Goal: Task Accomplishment & Management: Use online tool/utility

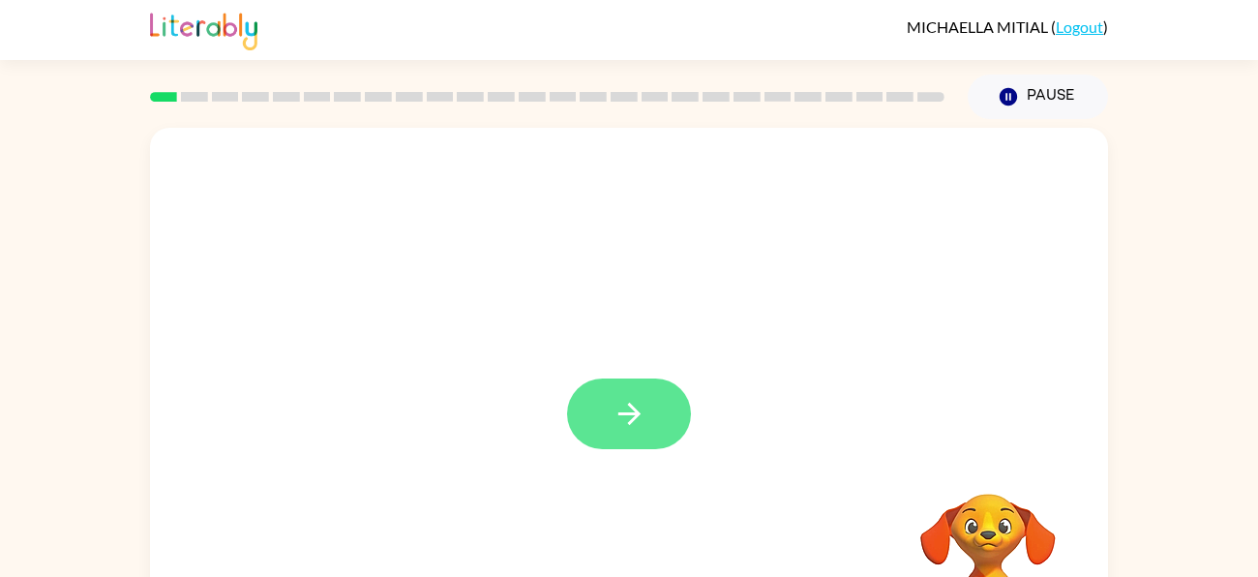
click at [636, 400] on icon "button" at bounding box center [630, 414] width 34 height 34
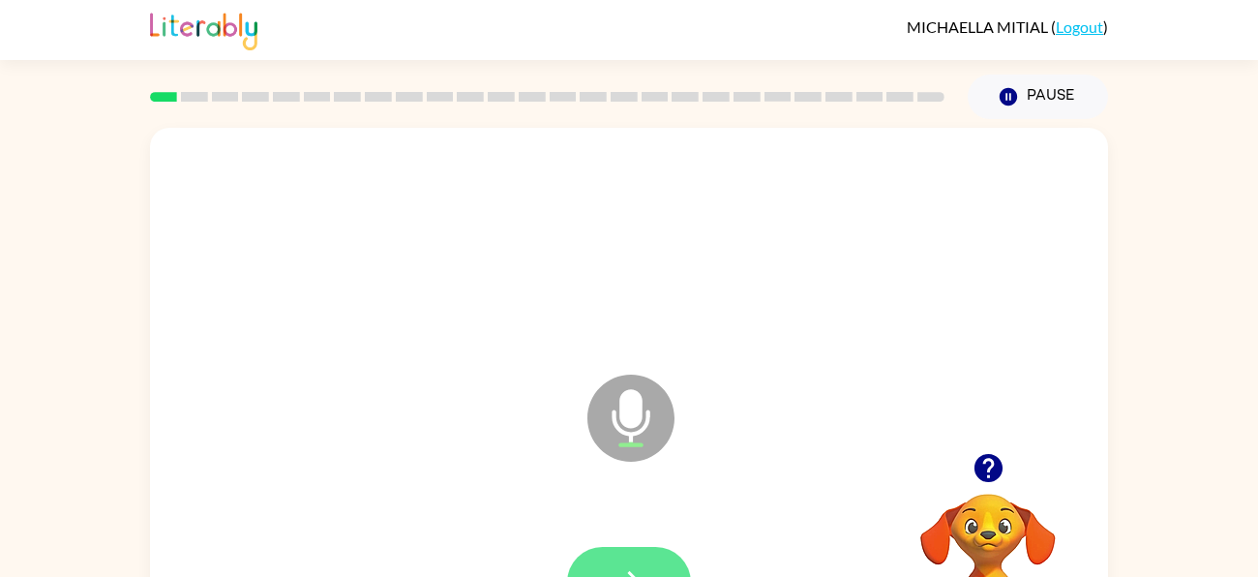
click at [613, 564] on button "button" at bounding box center [629, 582] width 124 height 71
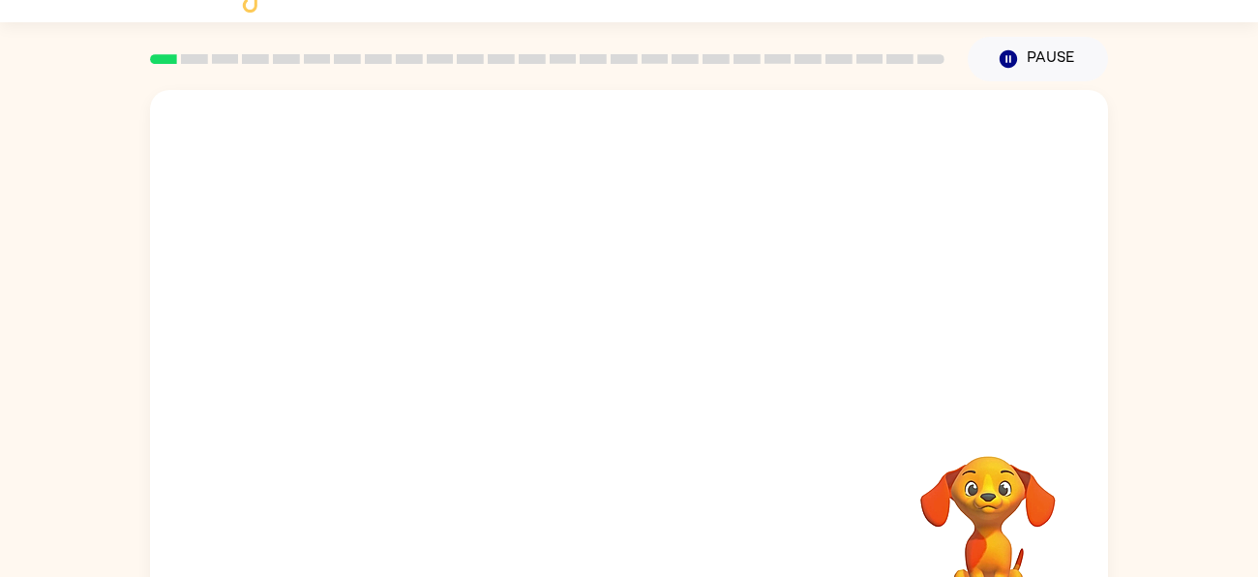
scroll to position [76, 0]
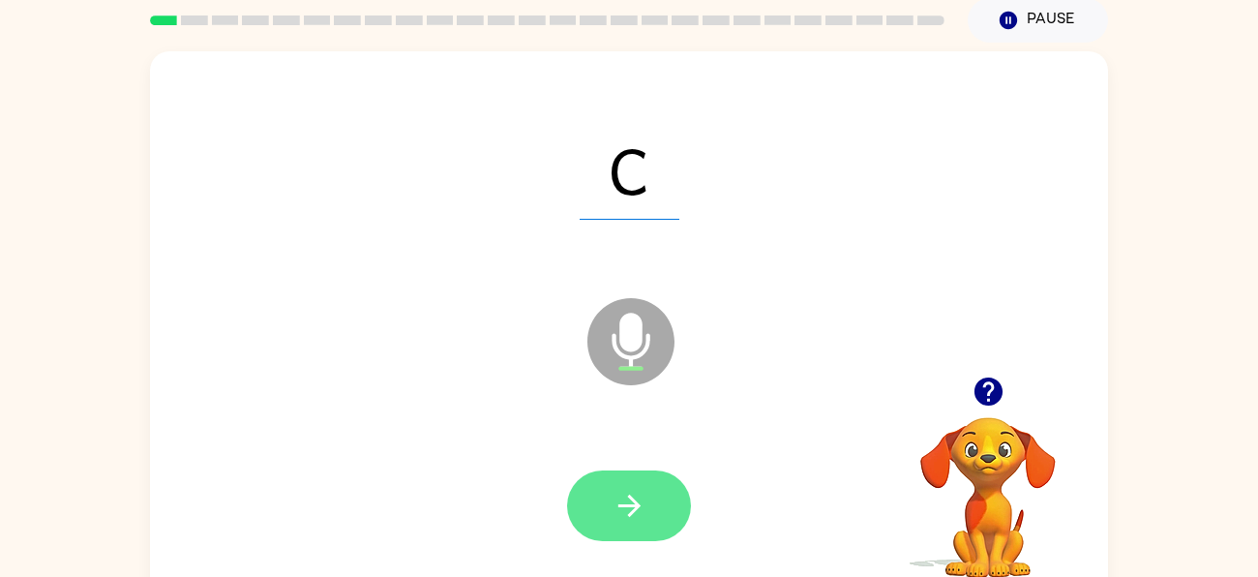
click at [661, 473] on button "button" at bounding box center [629, 505] width 124 height 71
click at [657, 507] on button "button" at bounding box center [629, 505] width 124 height 71
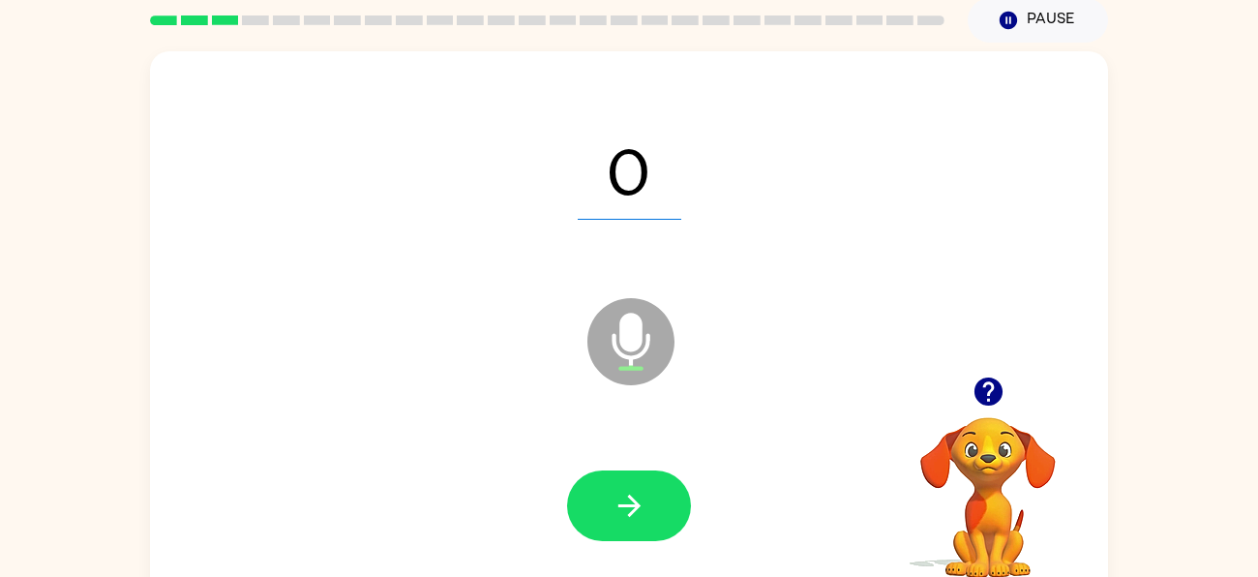
click at [657, 507] on button "button" at bounding box center [629, 505] width 124 height 71
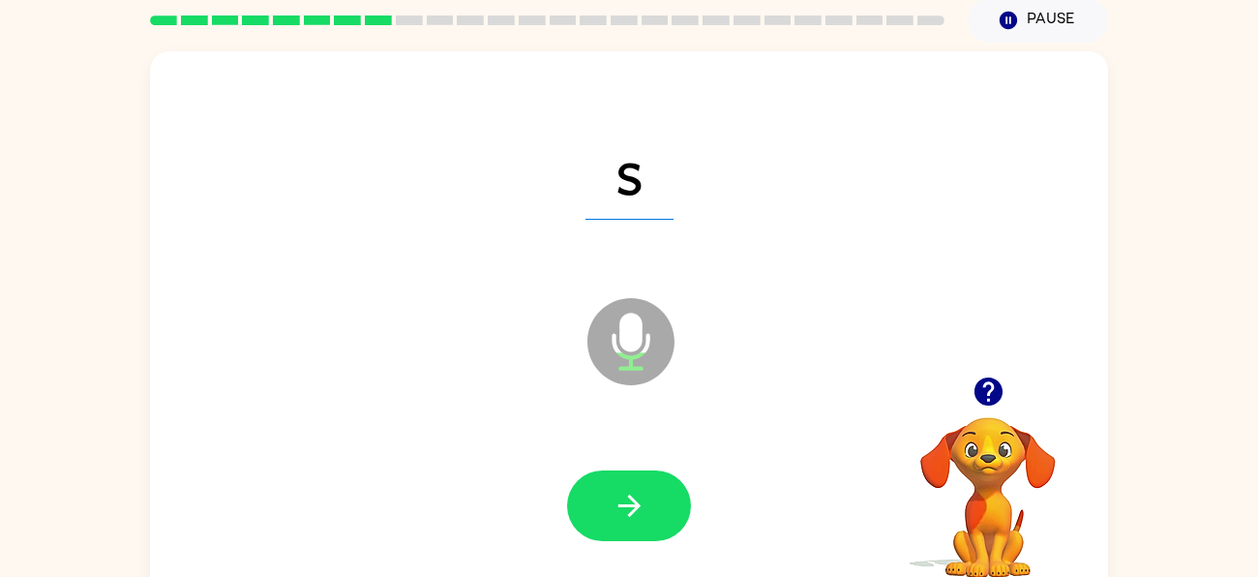
click at [657, 507] on button "button" at bounding box center [629, 505] width 124 height 71
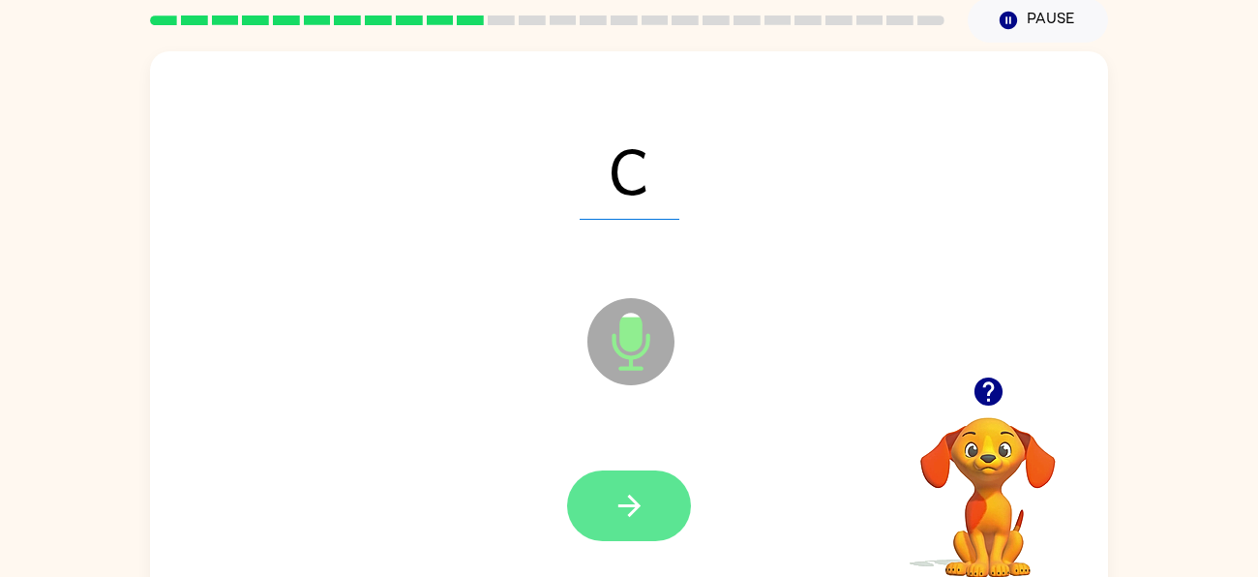
click at [640, 503] on icon "button" at bounding box center [630, 506] width 34 height 34
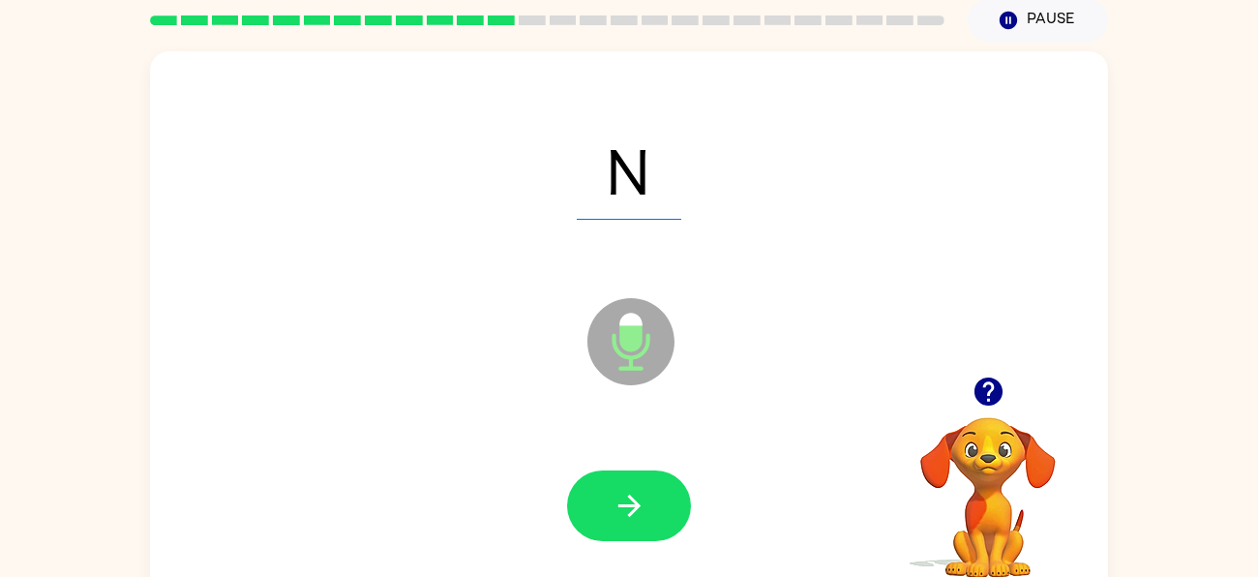
click at [640, 503] on icon "button" at bounding box center [630, 506] width 34 height 34
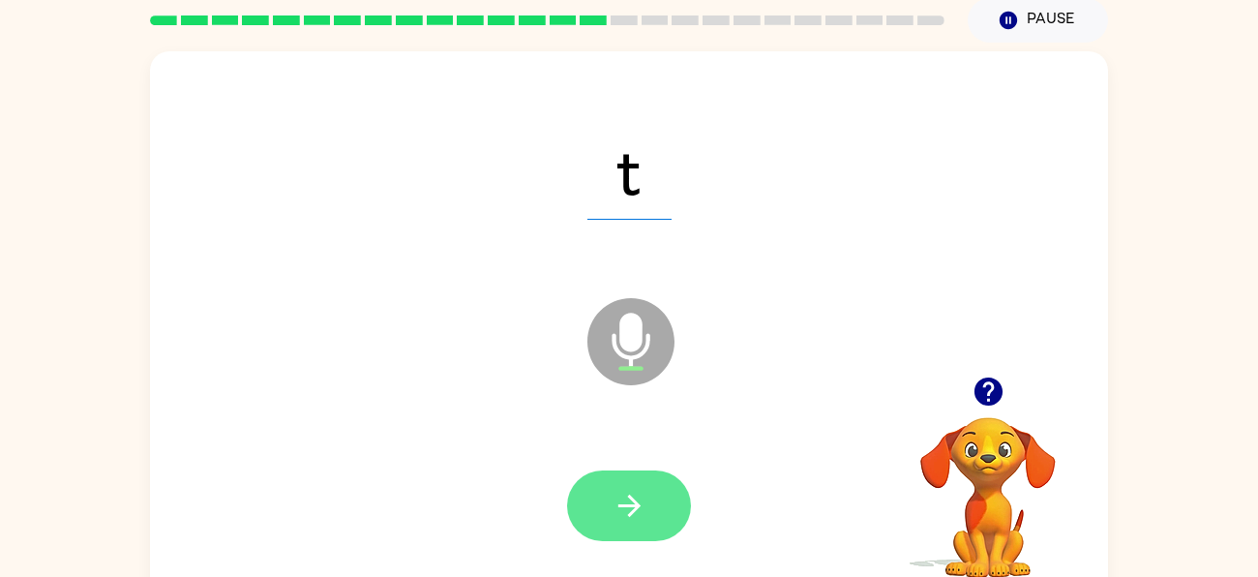
click at [656, 498] on button "button" at bounding box center [629, 505] width 124 height 71
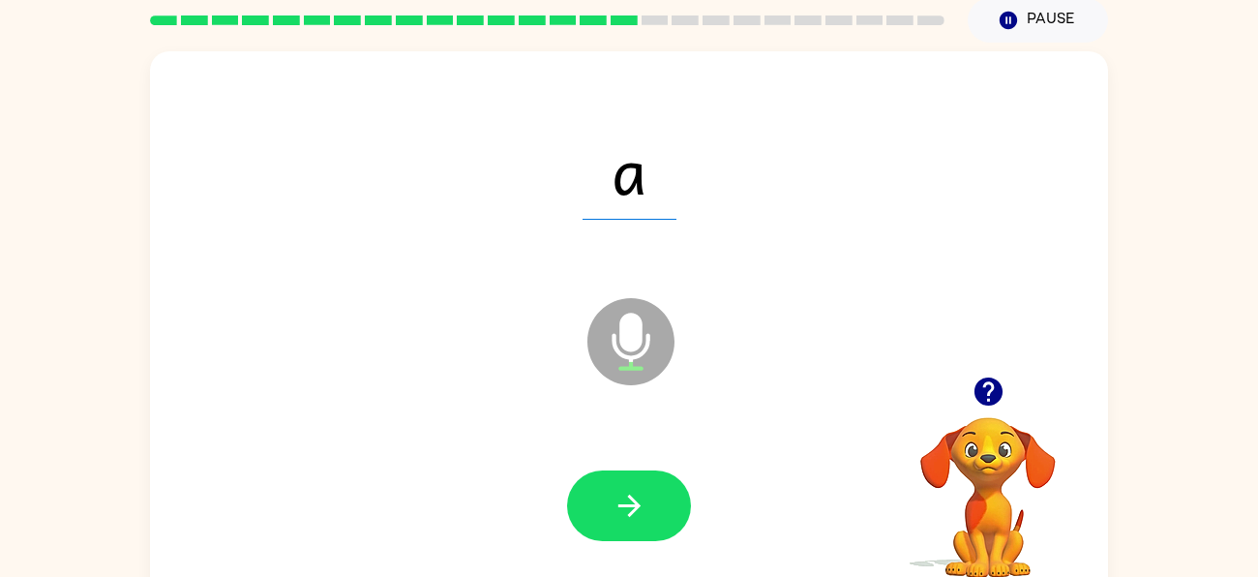
click at [656, 498] on button "button" at bounding box center [629, 505] width 124 height 71
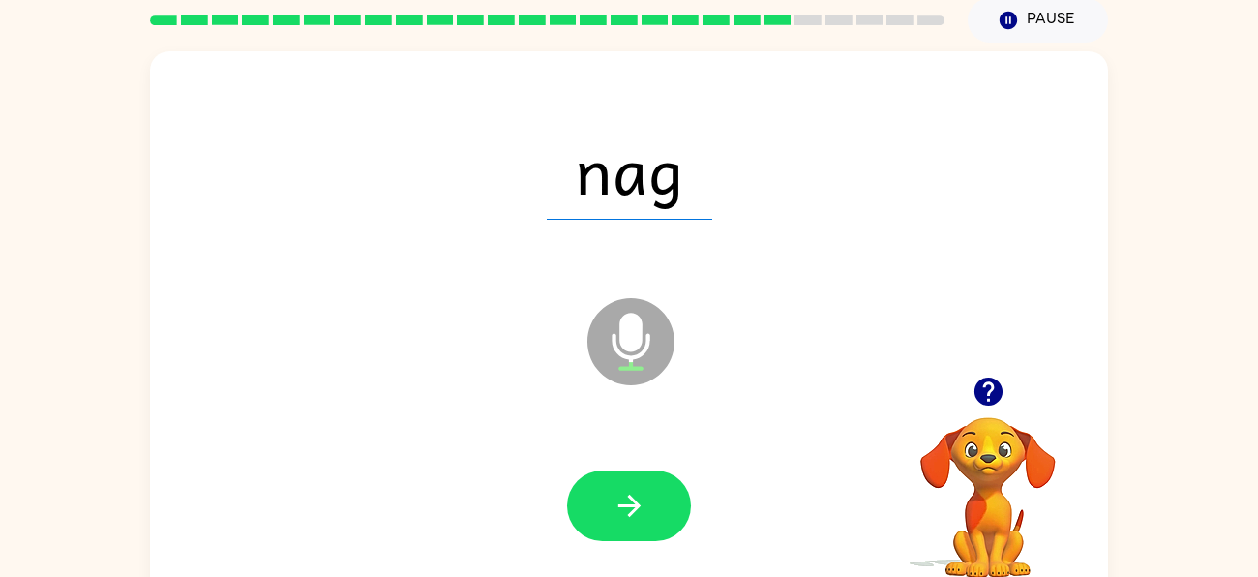
click at [656, 498] on button "button" at bounding box center [629, 505] width 124 height 71
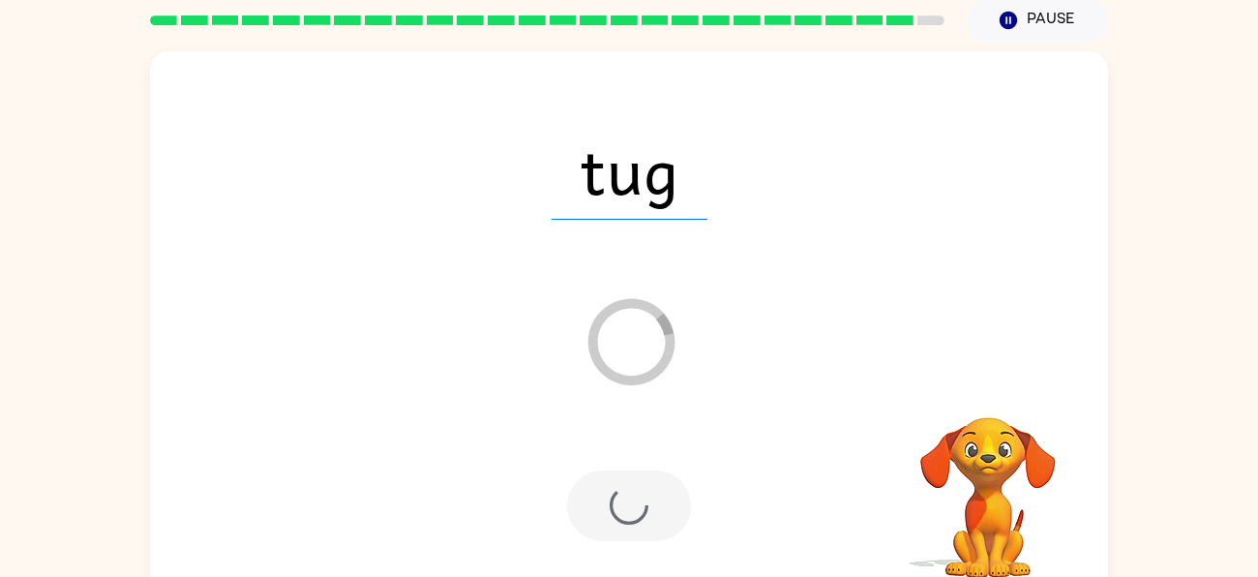
scroll to position [59, 0]
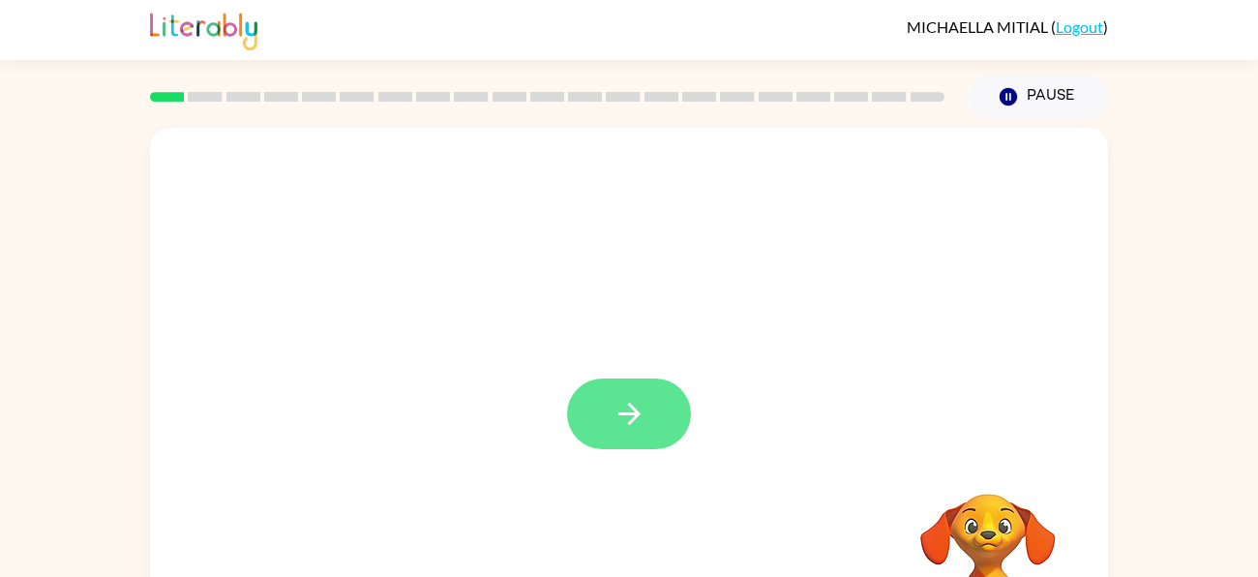
click at [643, 391] on button "button" at bounding box center [629, 413] width 124 height 71
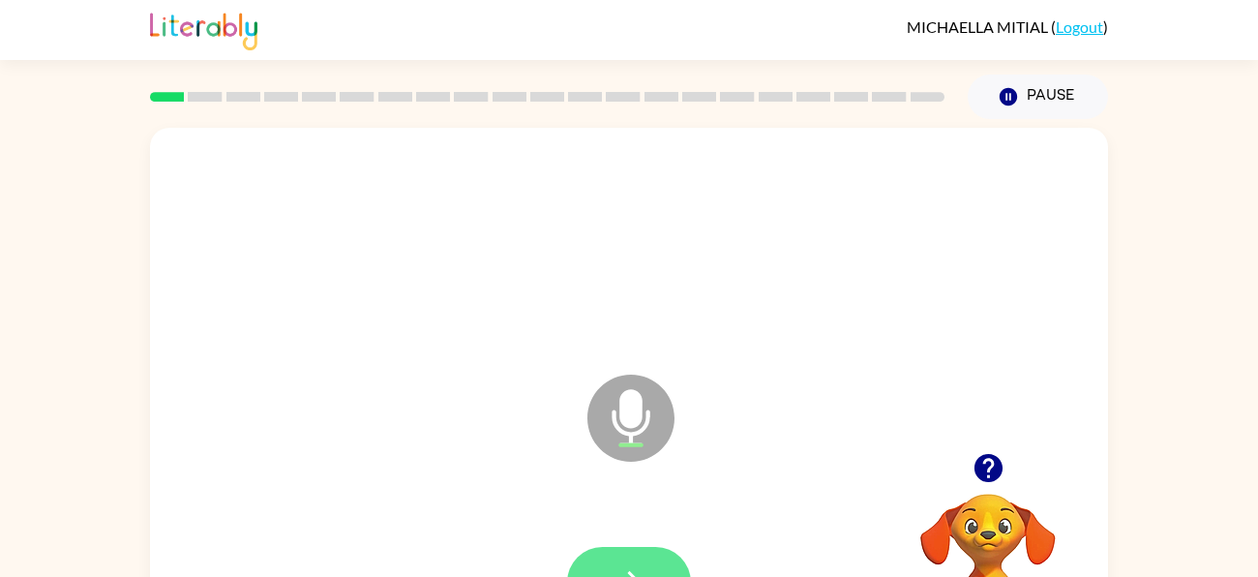
click at [629, 562] on button "button" at bounding box center [629, 582] width 124 height 71
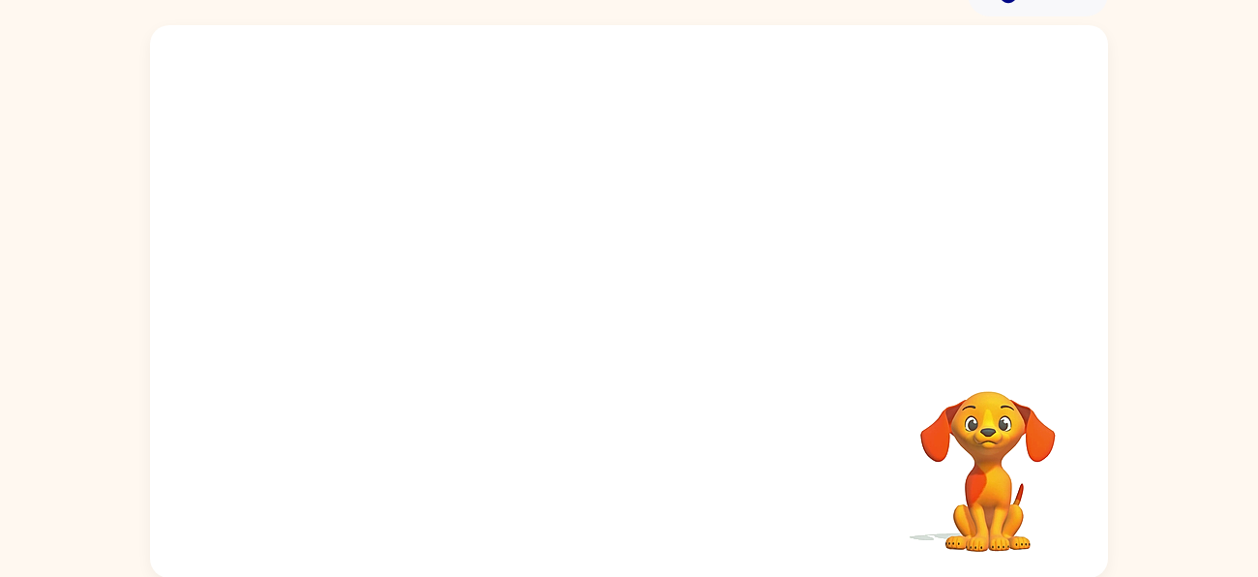
scroll to position [105, 0]
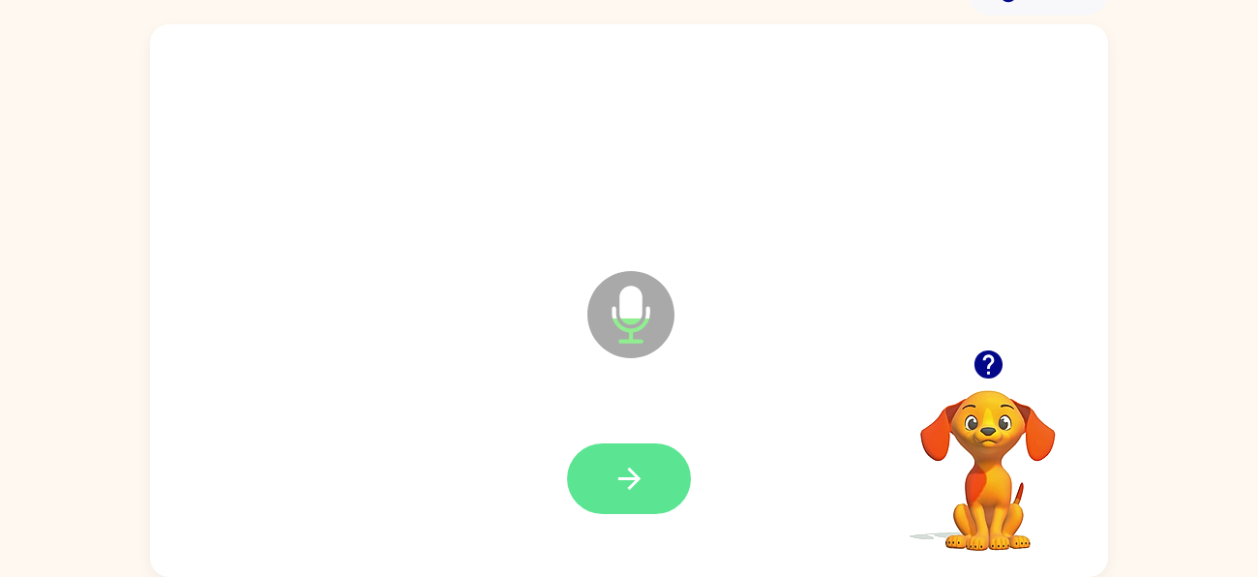
click at [643, 483] on icon "button" at bounding box center [630, 479] width 34 height 34
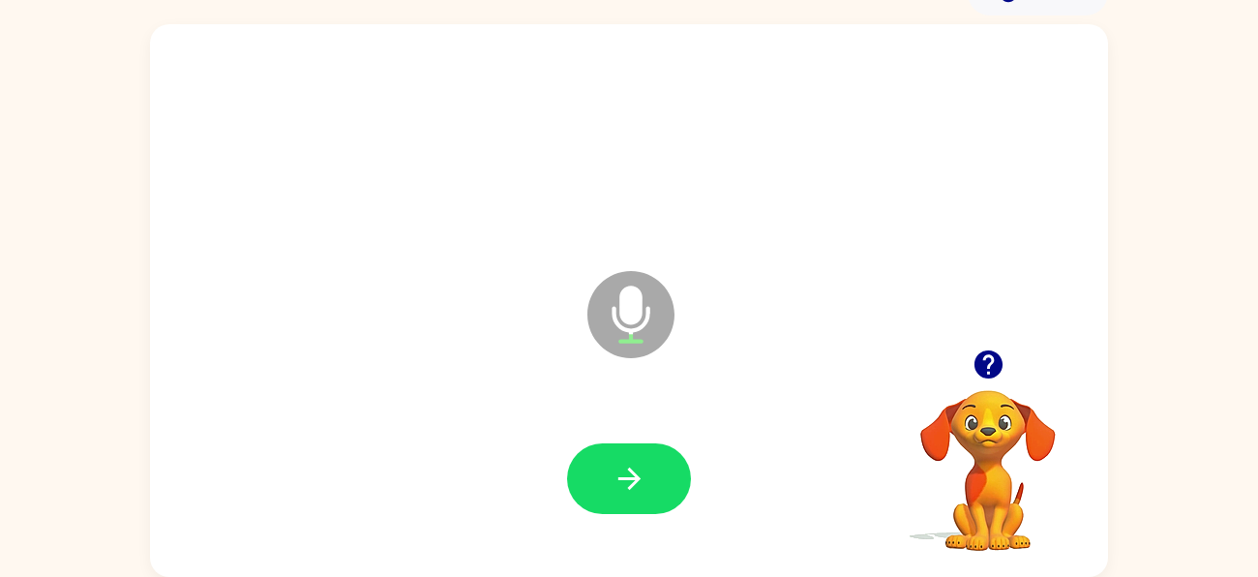
click at [643, 483] on icon "button" at bounding box center [630, 479] width 34 height 34
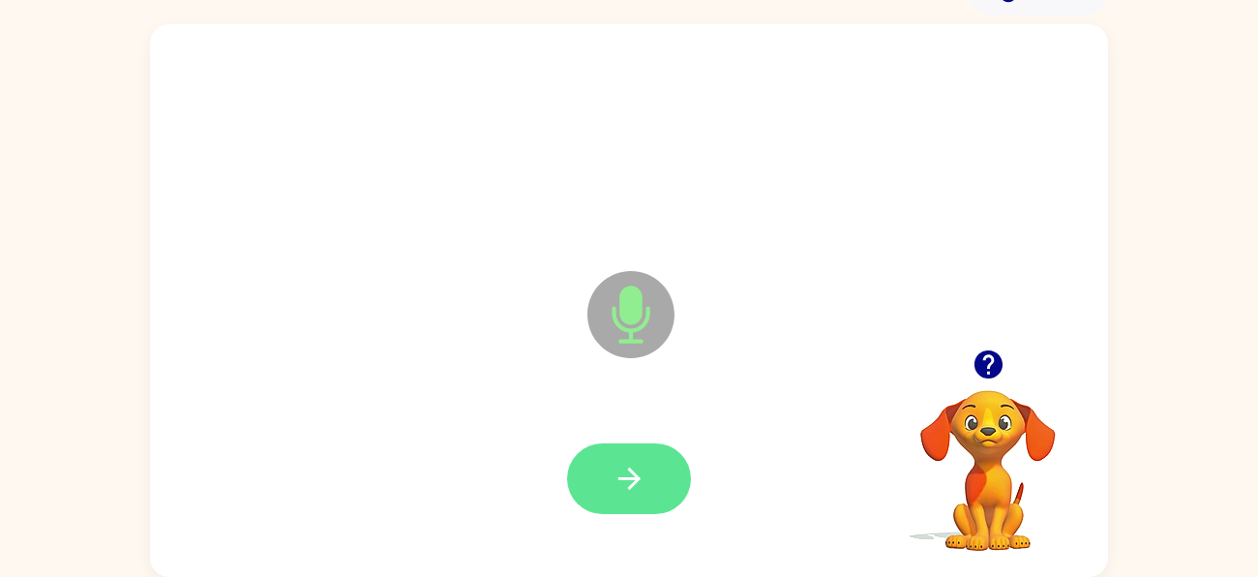
click at [626, 446] on button "button" at bounding box center [629, 478] width 124 height 71
click at [637, 484] on icon "button" at bounding box center [630, 479] width 34 height 34
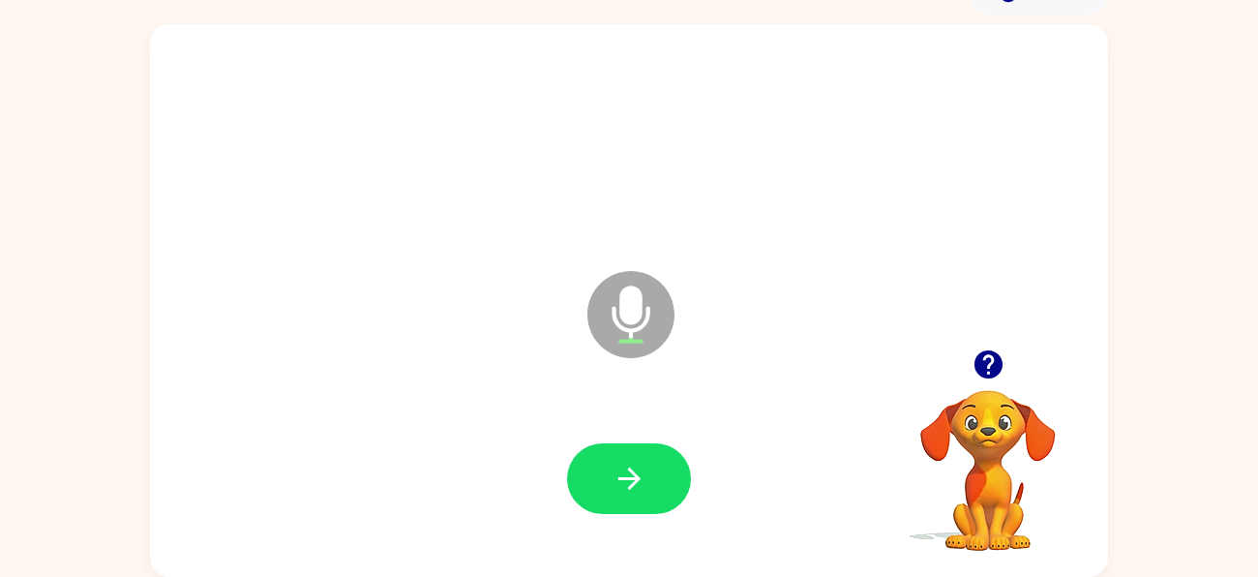
click at [648, 495] on button "button" at bounding box center [629, 478] width 124 height 71
click at [675, 461] on button "button" at bounding box center [629, 478] width 124 height 71
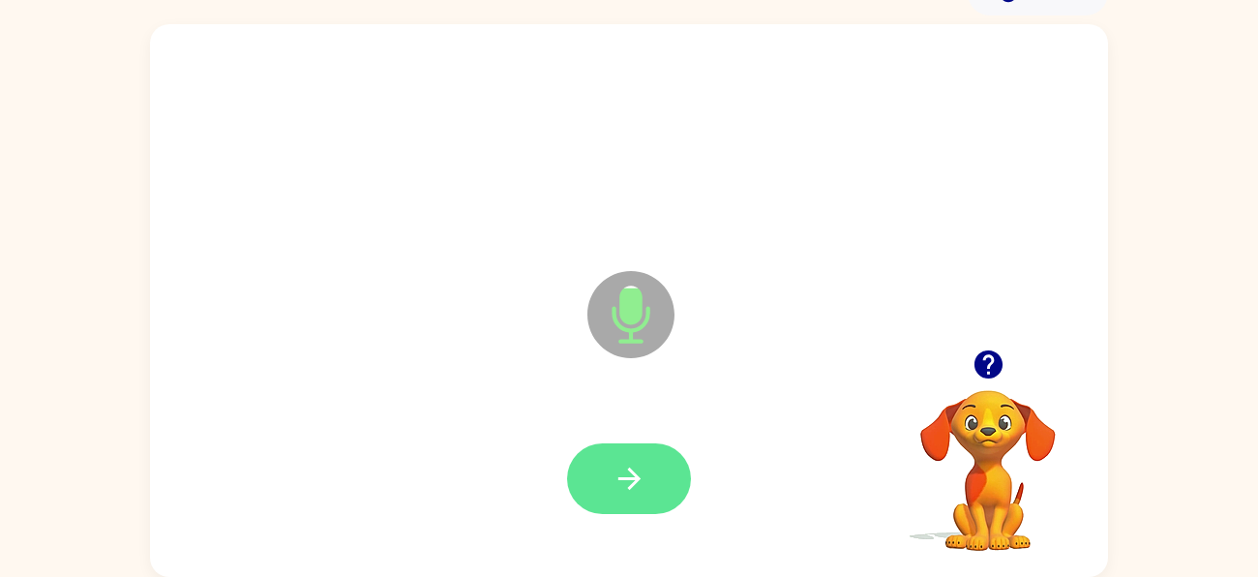
click at [645, 471] on icon "button" at bounding box center [630, 479] width 34 height 34
click at [623, 490] on icon "button" at bounding box center [630, 479] width 34 height 34
click at [634, 462] on icon "button" at bounding box center [630, 479] width 34 height 34
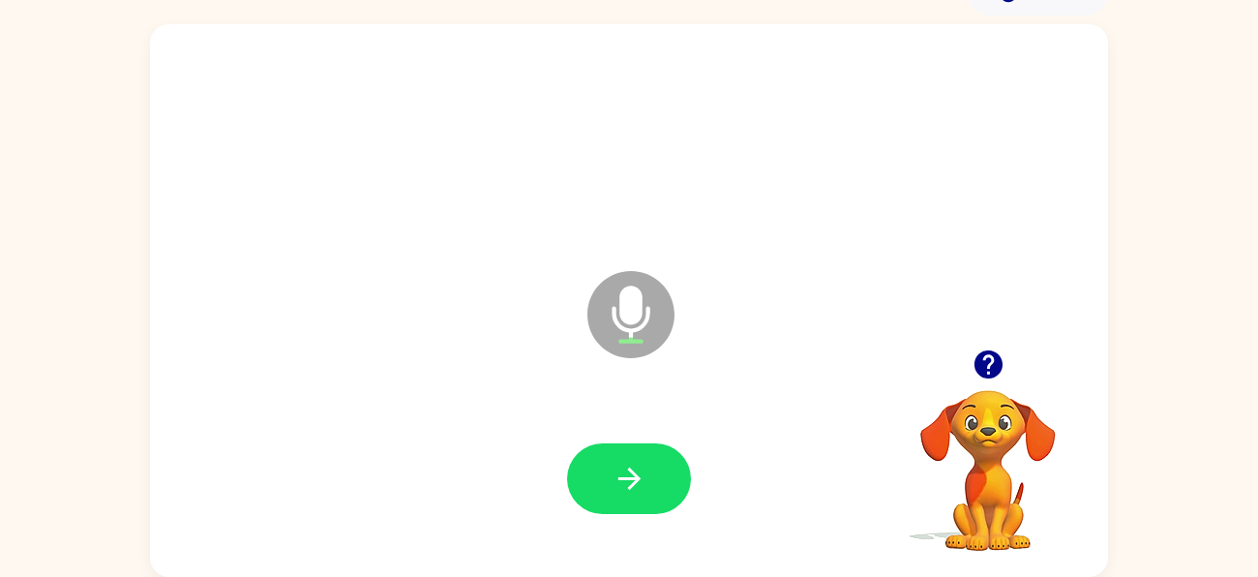
click at [634, 462] on icon "button" at bounding box center [630, 479] width 34 height 34
click at [645, 498] on button "button" at bounding box center [629, 478] width 124 height 71
click at [612, 496] on button "button" at bounding box center [629, 478] width 124 height 71
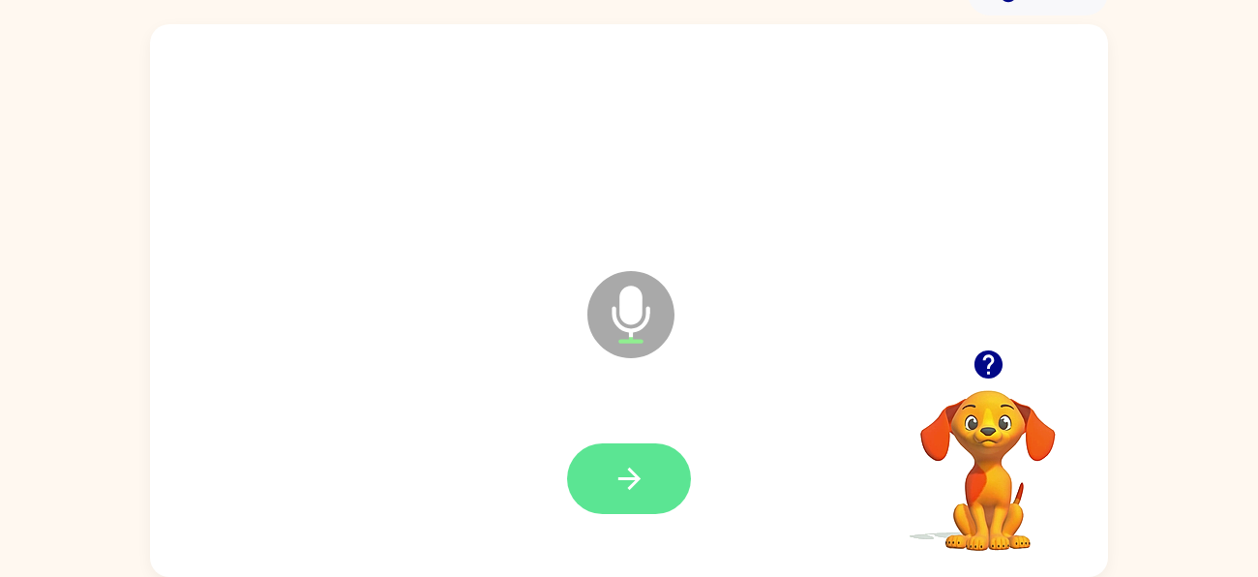
click at [648, 451] on button "button" at bounding box center [629, 478] width 124 height 71
click at [983, 363] on icon "button" at bounding box center [988, 364] width 28 height 28
click at [649, 503] on button "button" at bounding box center [629, 478] width 124 height 71
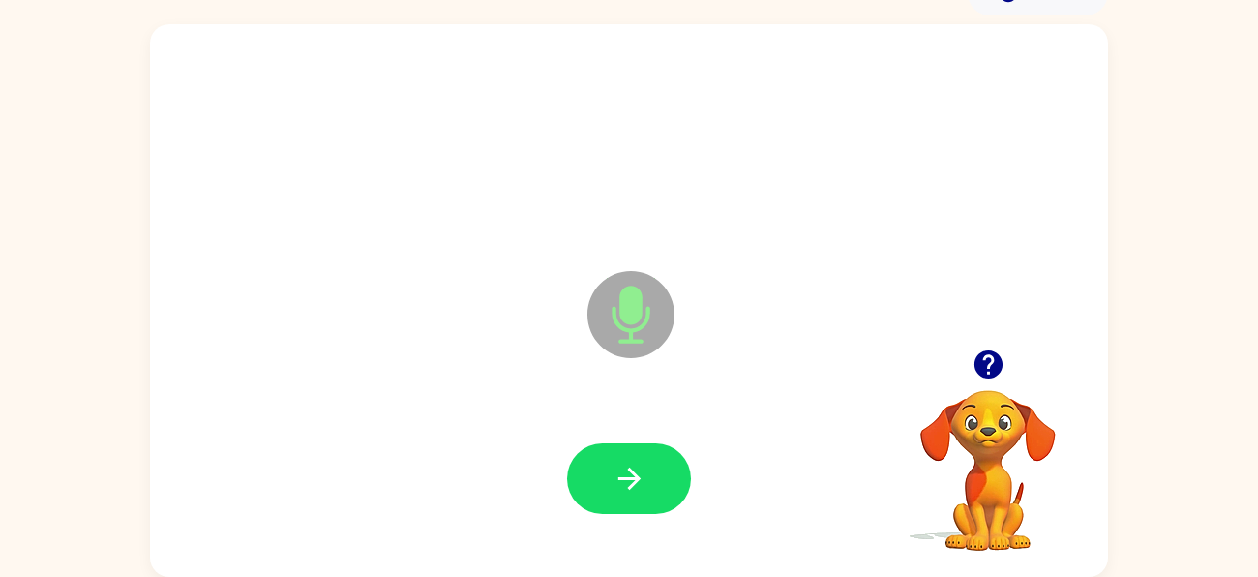
click at [649, 503] on button "button" at bounding box center [629, 478] width 124 height 71
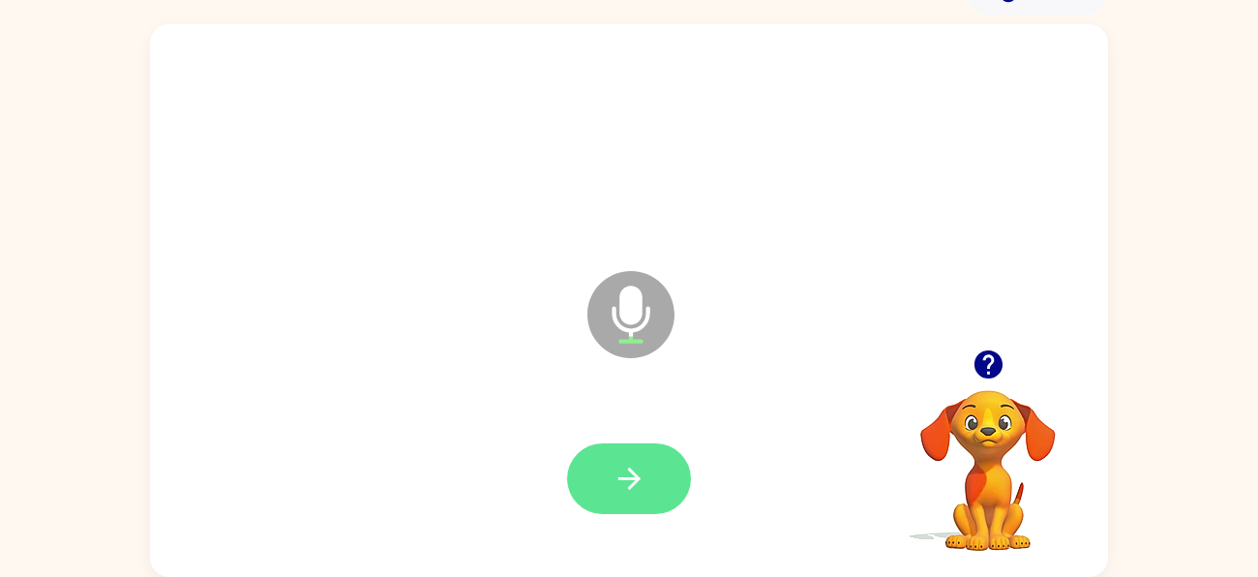
click at [667, 492] on button "button" at bounding box center [629, 478] width 124 height 71
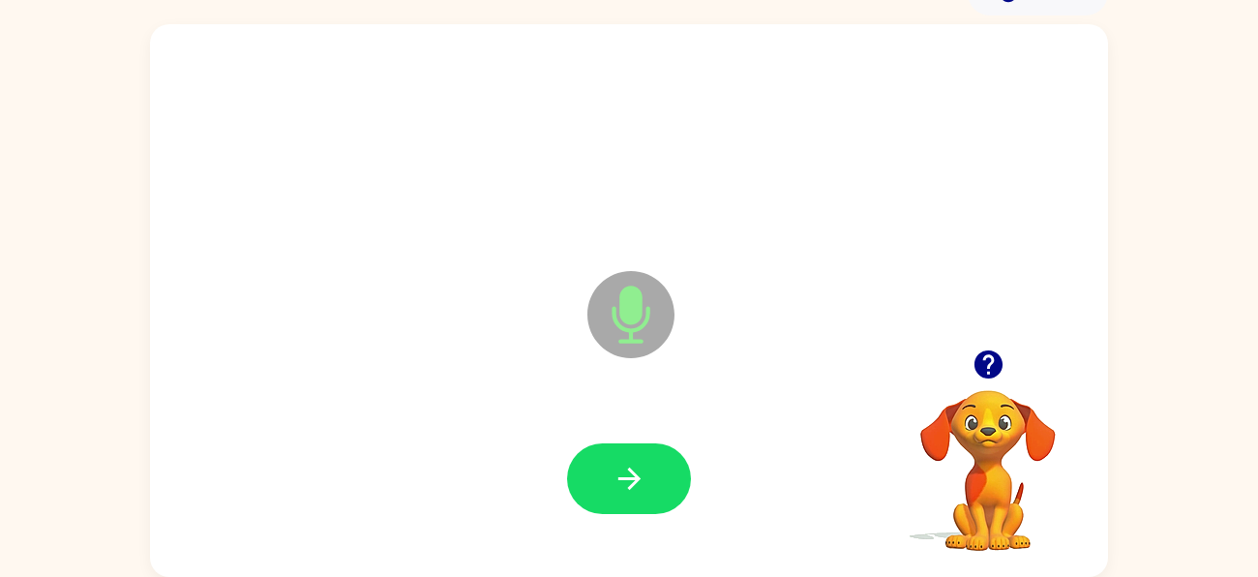
click at [667, 492] on button "button" at bounding box center [629, 478] width 124 height 71
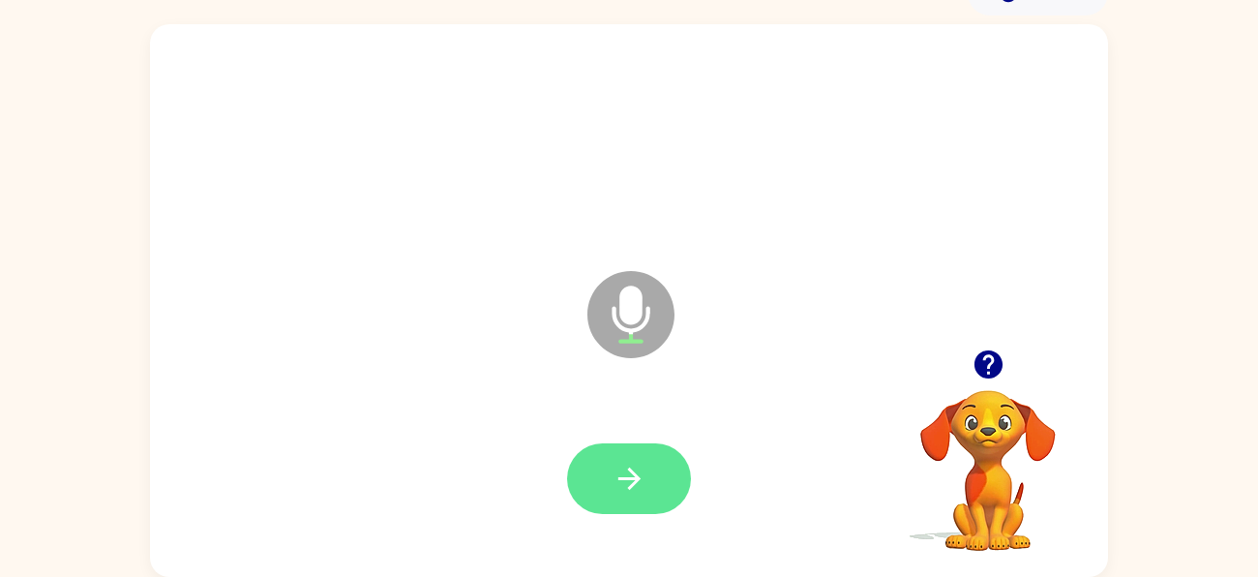
click at [646, 506] on button "button" at bounding box center [629, 478] width 124 height 71
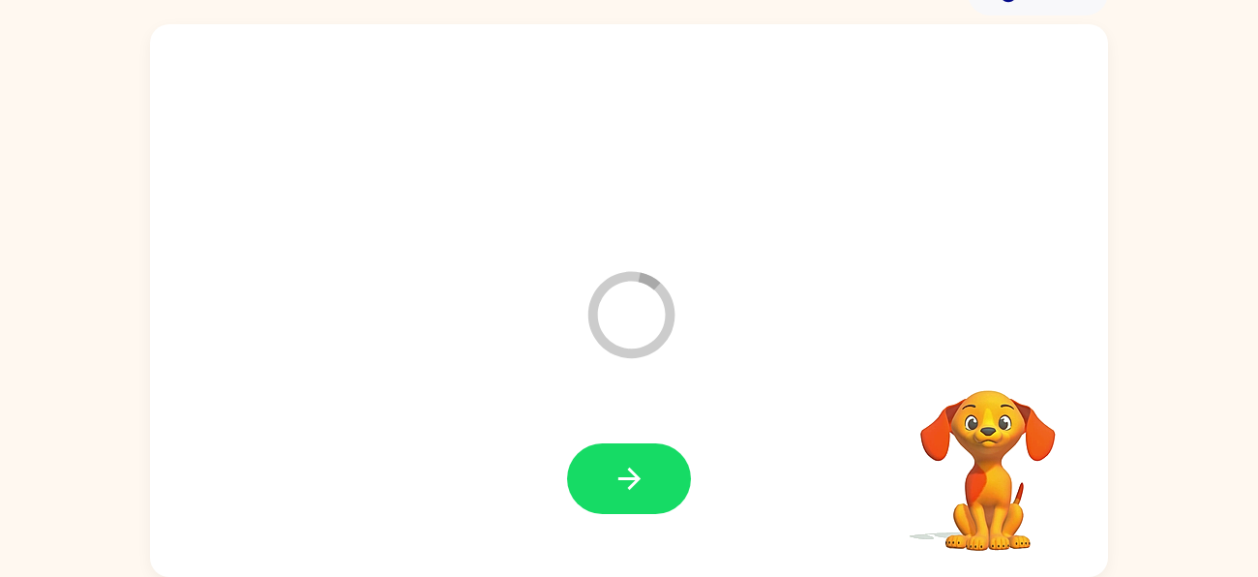
click at [646, 506] on button "button" at bounding box center [629, 478] width 124 height 71
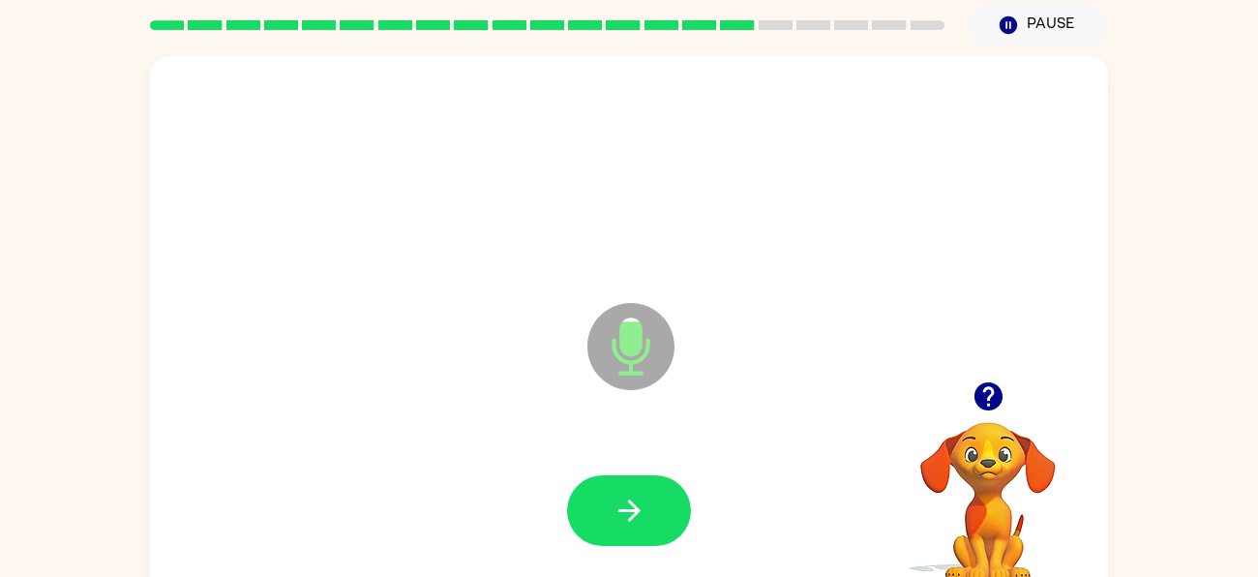
scroll to position [70, 0]
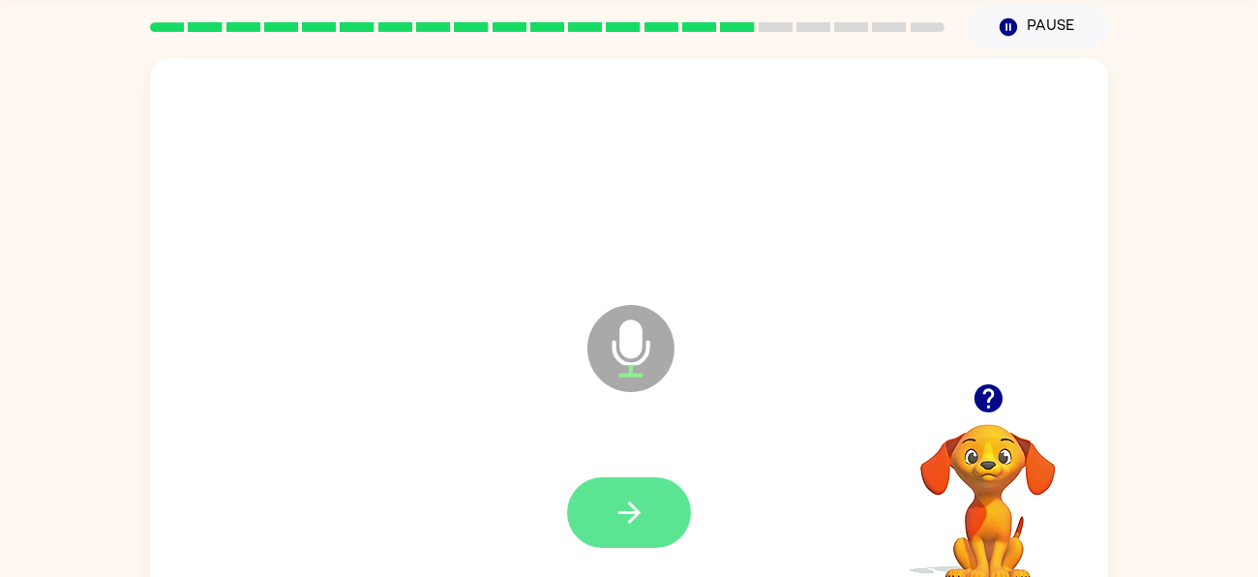
click at [630, 537] on button "button" at bounding box center [629, 512] width 124 height 71
click at [664, 505] on button "button" at bounding box center [629, 512] width 124 height 71
click at [656, 519] on button "button" at bounding box center [629, 512] width 124 height 71
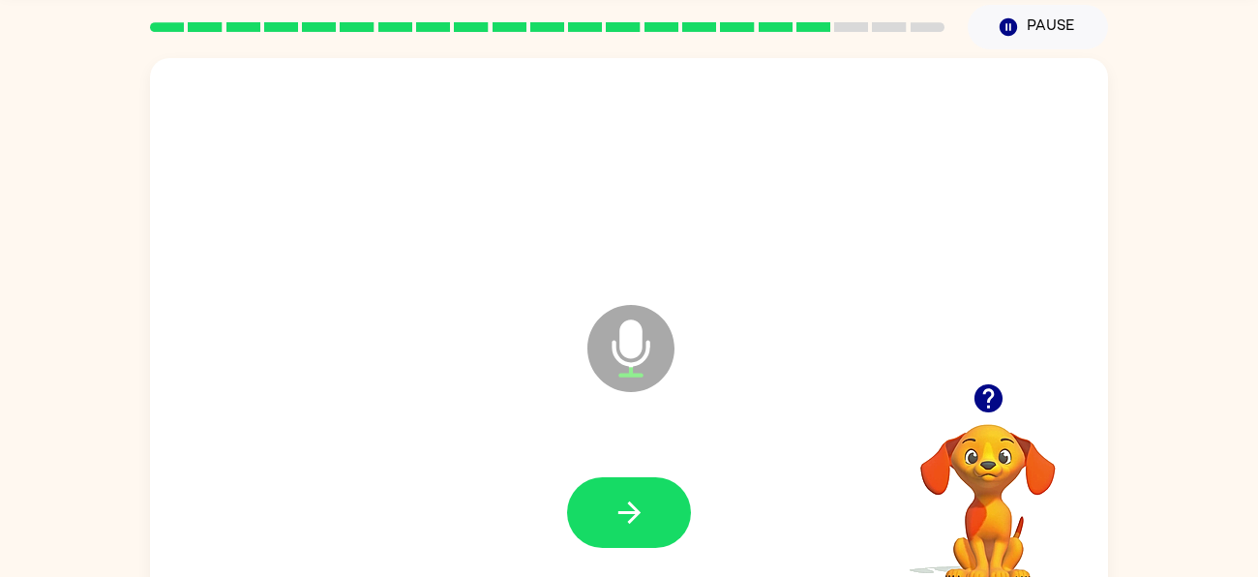
click at [656, 519] on button "button" at bounding box center [629, 512] width 124 height 71
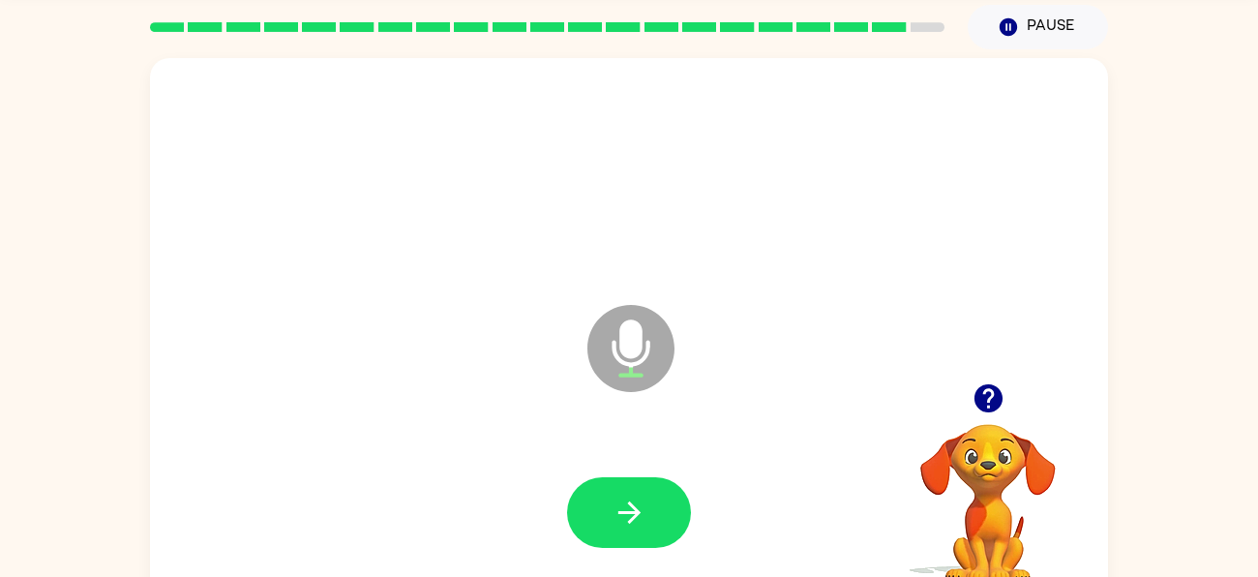
click at [656, 519] on button "button" at bounding box center [629, 512] width 124 height 71
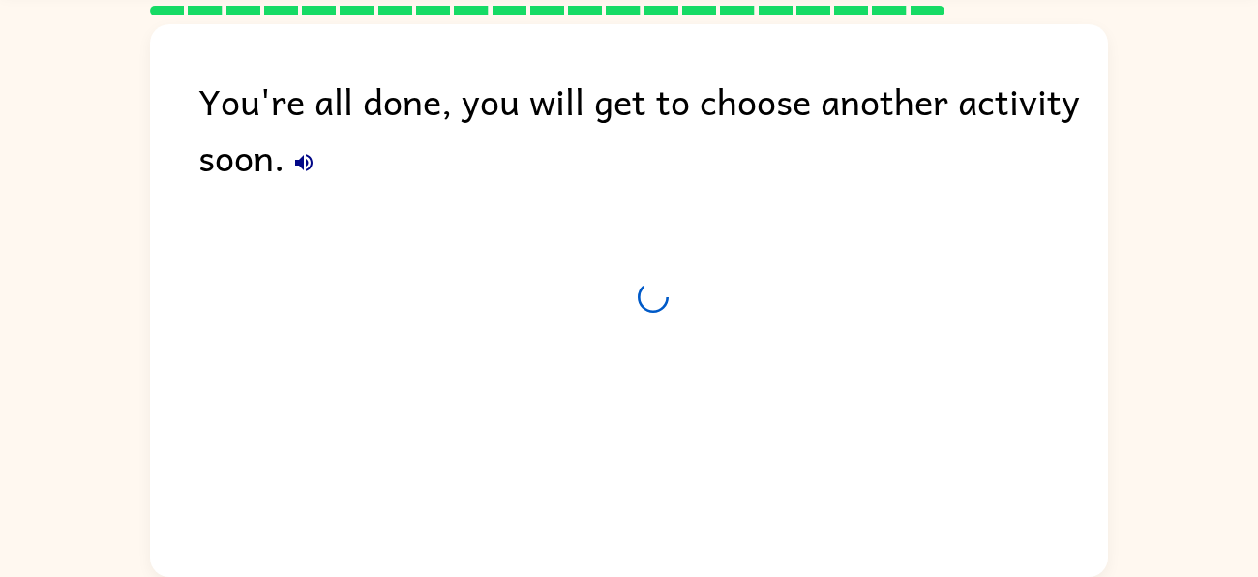
scroll to position [52, 0]
